Goal: Task Accomplishment & Management: Complete application form

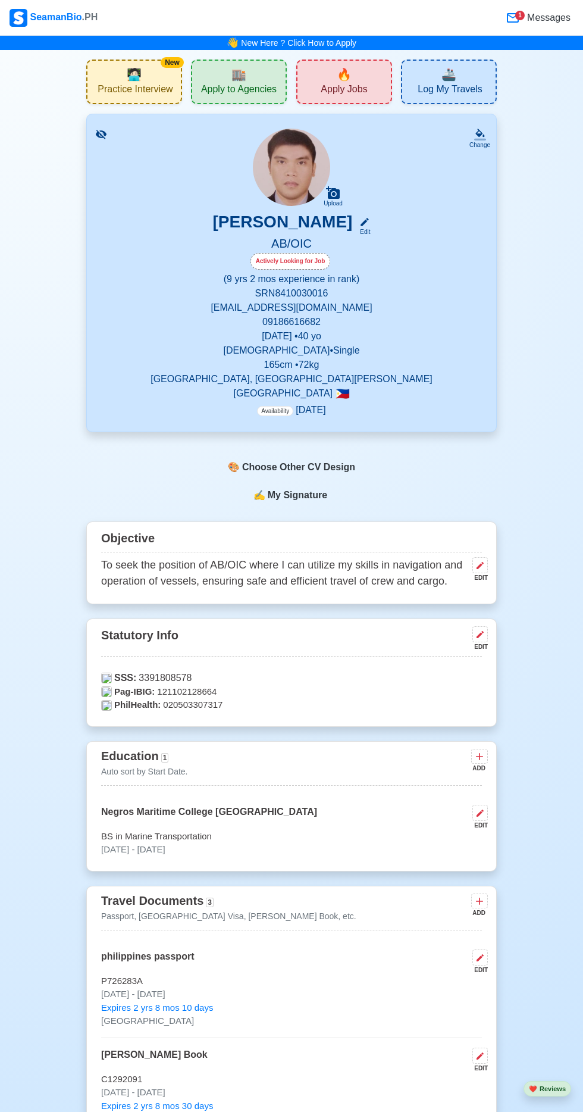
click at [245, 82] on span "🏬" at bounding box center [239, 74] width 15 height 18
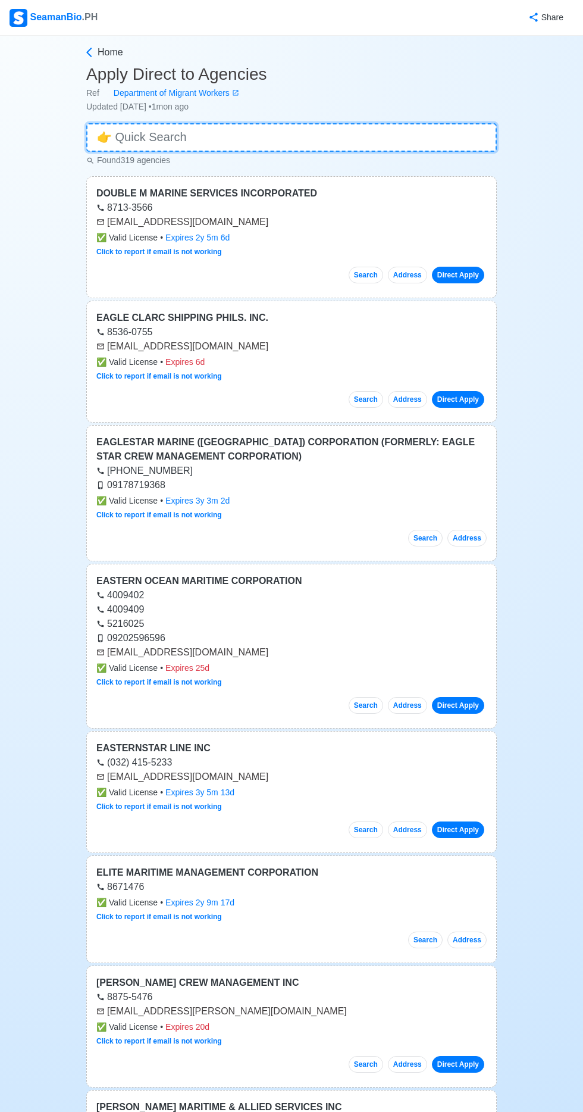
click at [239, 135] on input at bounding box center [291, 137] width 411 height 29
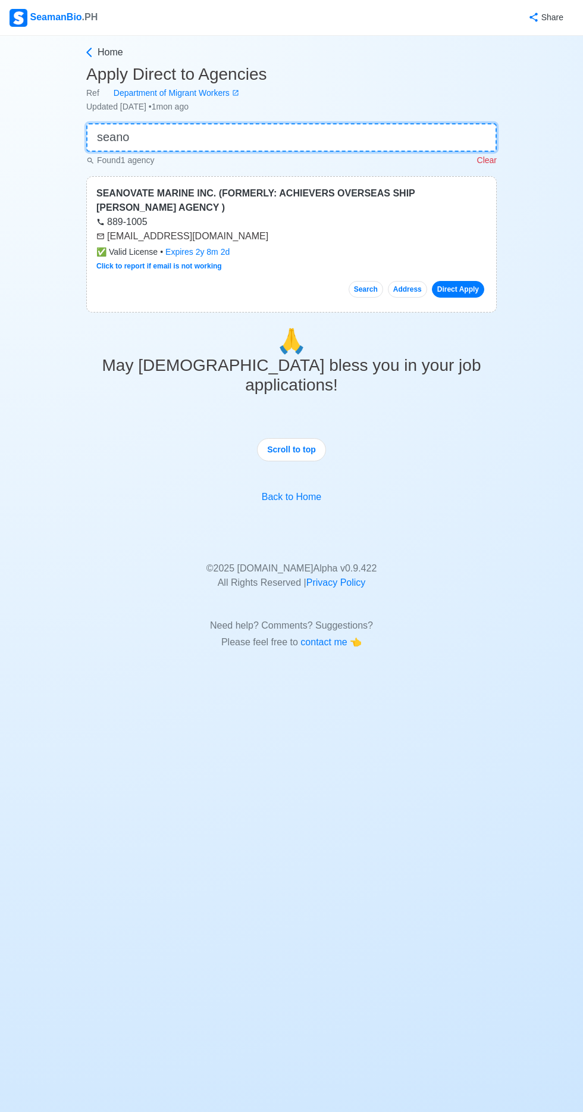
type input "seano"
click at [470, 281] on link "Direct Apply" at bounding box center [458, 289] width 52 height 17
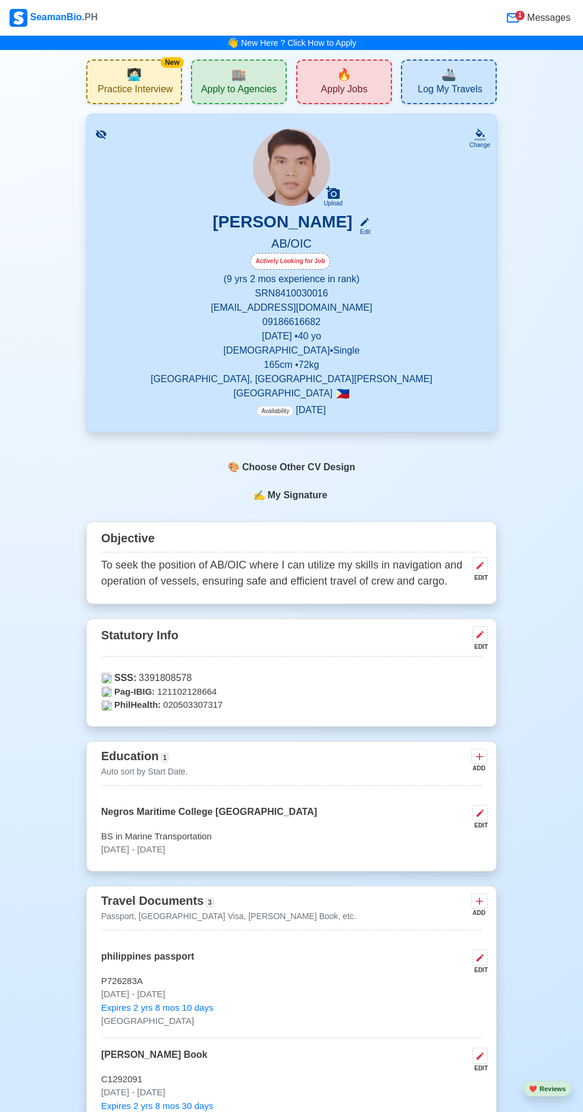
click at [353, 71] on div "🔥 Apply Jobs" at bounding box center [344, 82] width 96 height 45
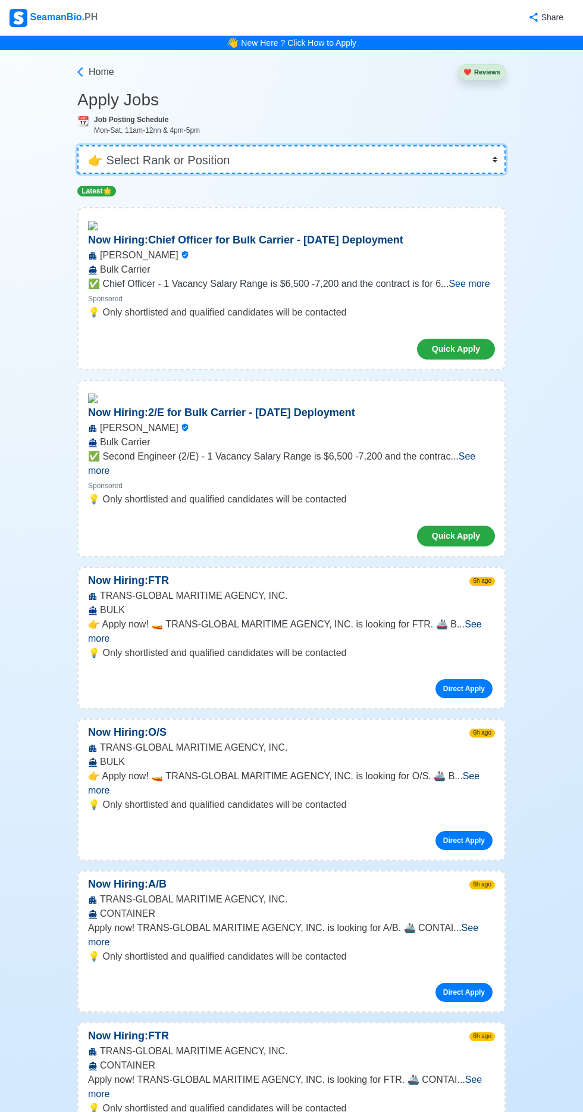
click at [367, 158] on select "👉 Select Rank or Position Master Chief Officer 2nd Officer 3rd Officer Junior O…" at bounding box center [291, 159] width 429 height 29
select select "[PERSON_NAME]"
click at [77, 145] on select "👉 Select Rank or Position Master Chief Officer 2nd Officer 3rd Officer Junior O…" at bounding box center [291, 159] width 429 height 29
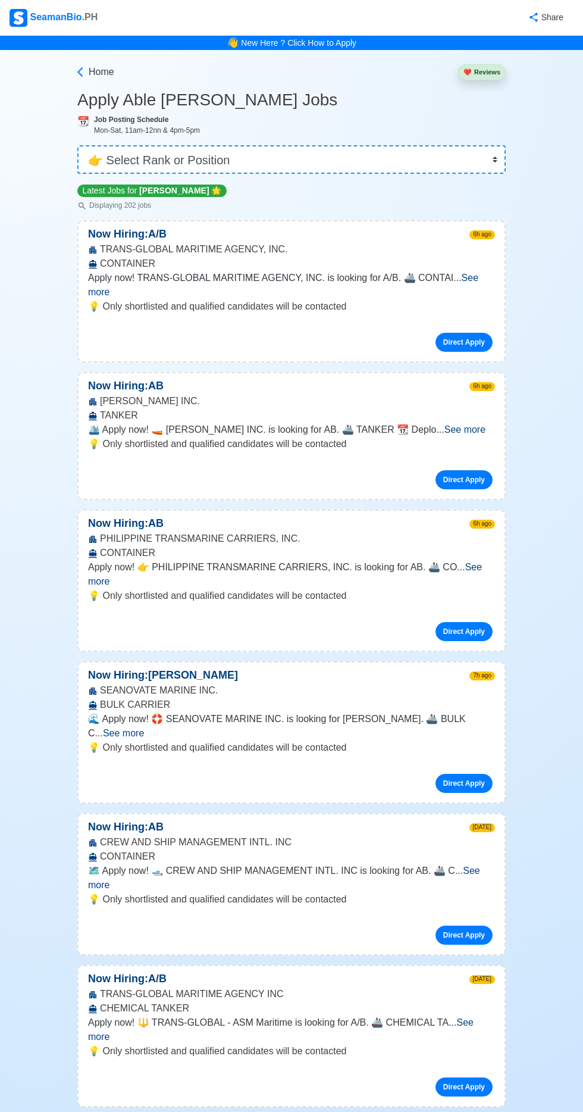
click at [144, 728] on span "See more" at bounding box center [123, 733] width 41 height 10
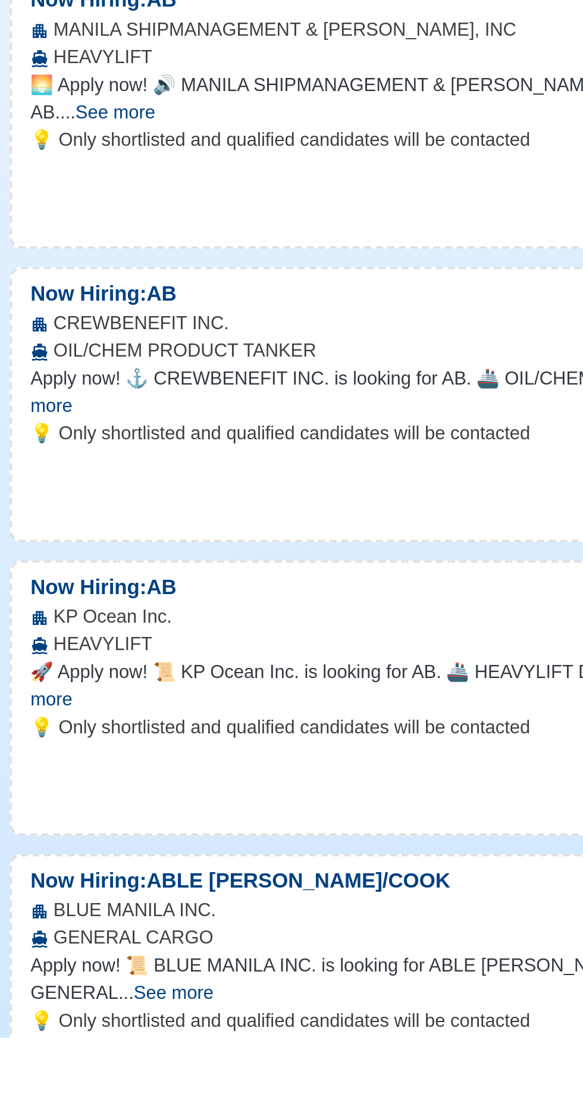
scroll to position [1540, 0]
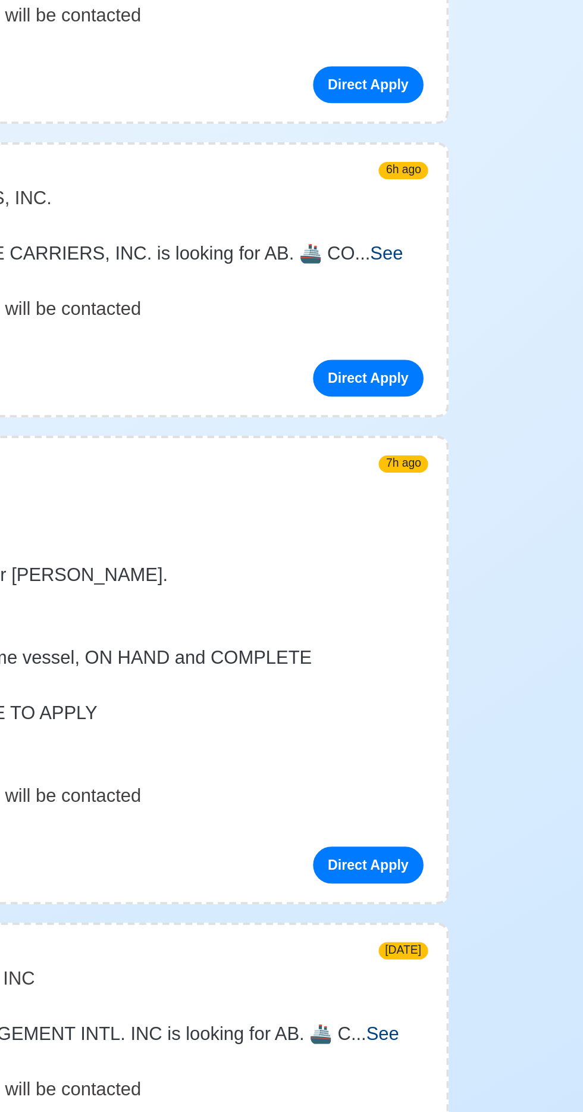
scroll to position [0, 0]
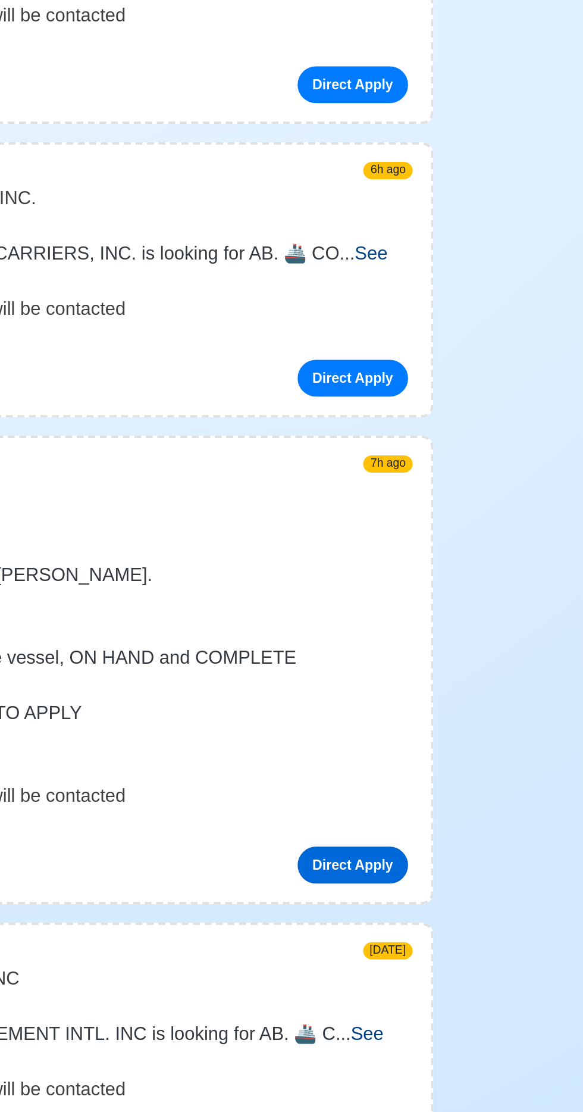
click at [467, 874] on link "Direct Apply" at bounding box center [464, 883] width 57 height 19
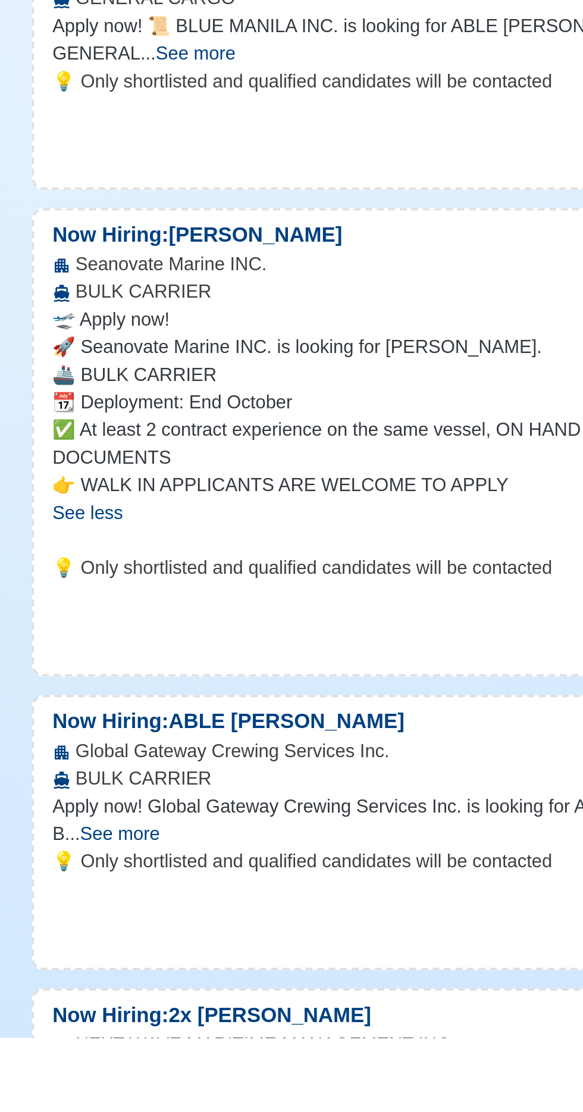
scroll to position [2024, 0]
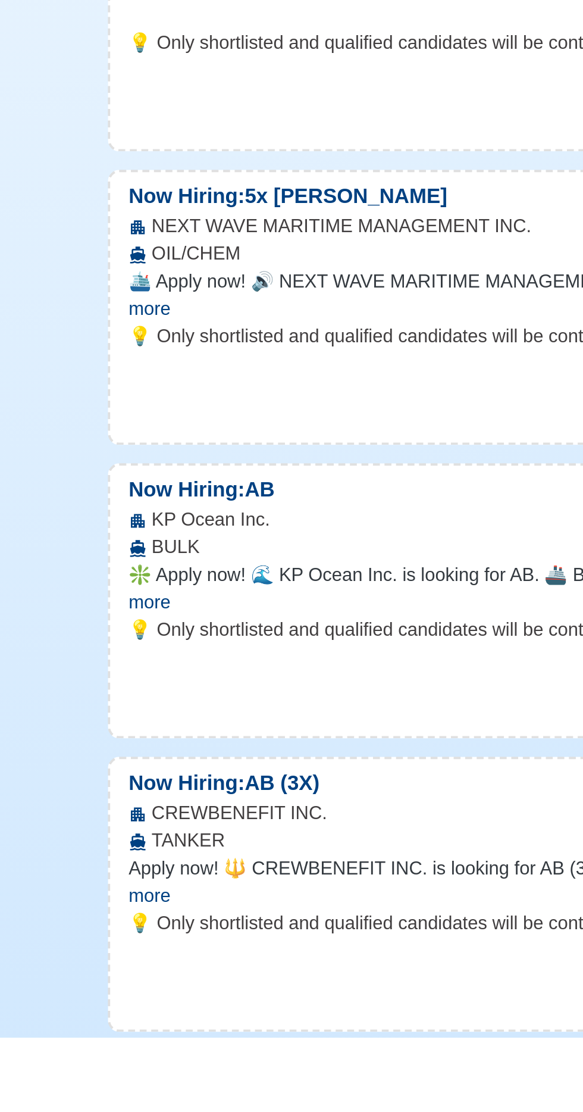
scroll to position [2701, 0]
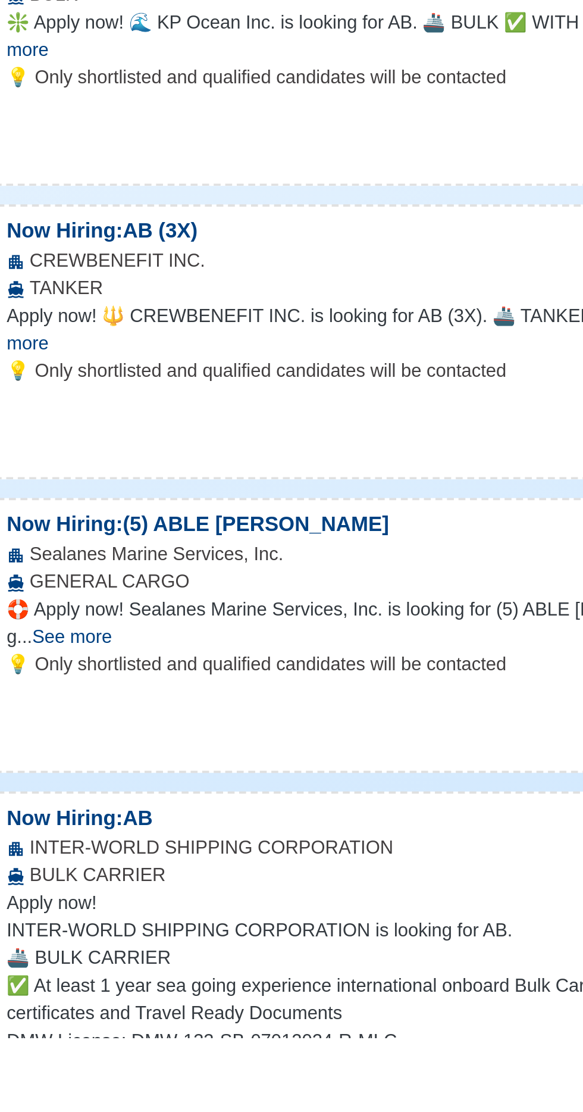
scroll to position [2987, 0]
